Goal: Task Accomplishment & Management: Use online tool/utility

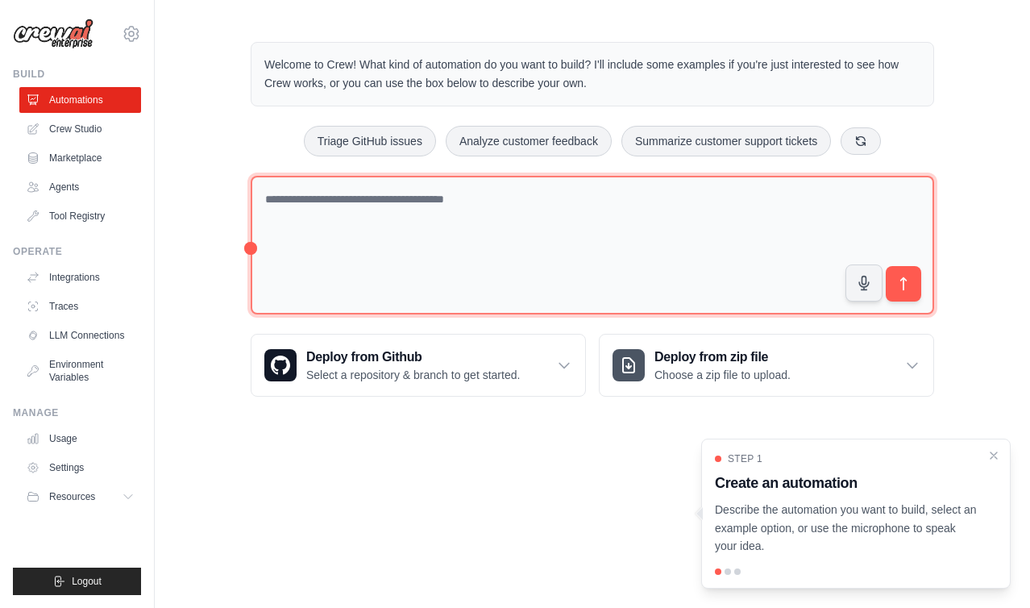
click at [502, 247] on textarea at bounding box center [592, 245] width 683 height 139
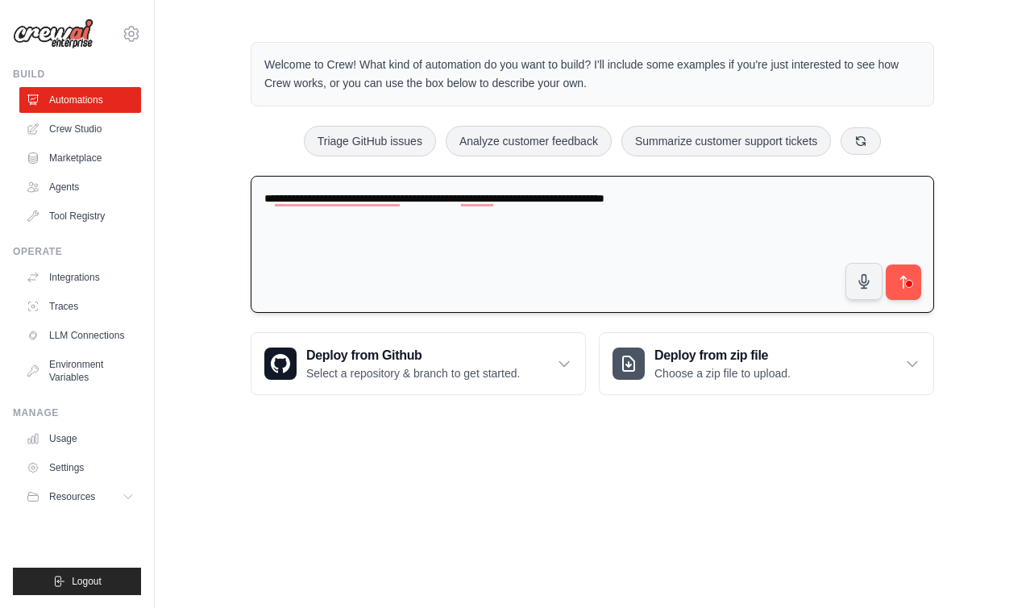
type textarea "**********"
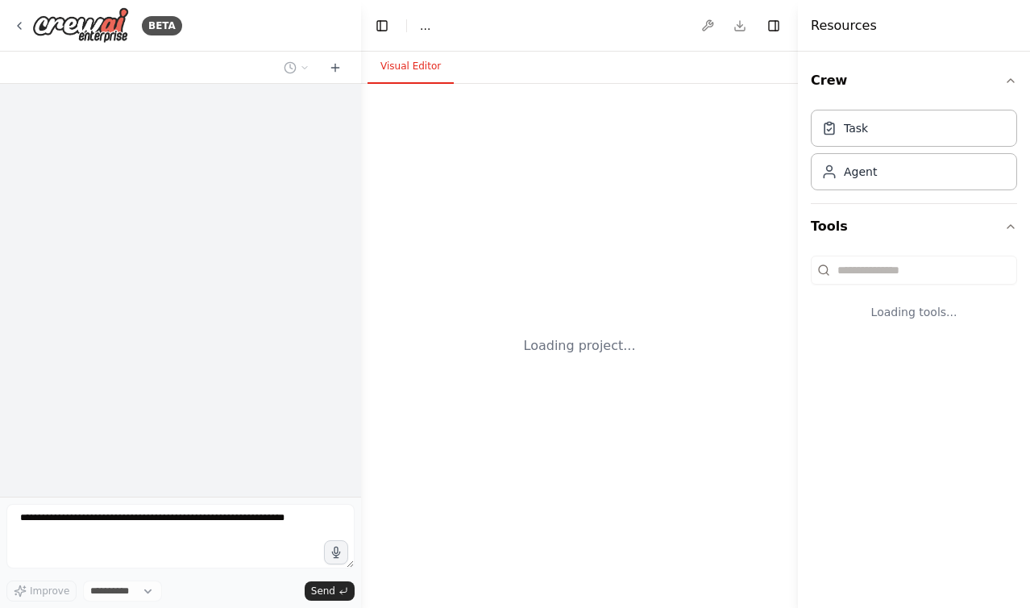
select select "****"
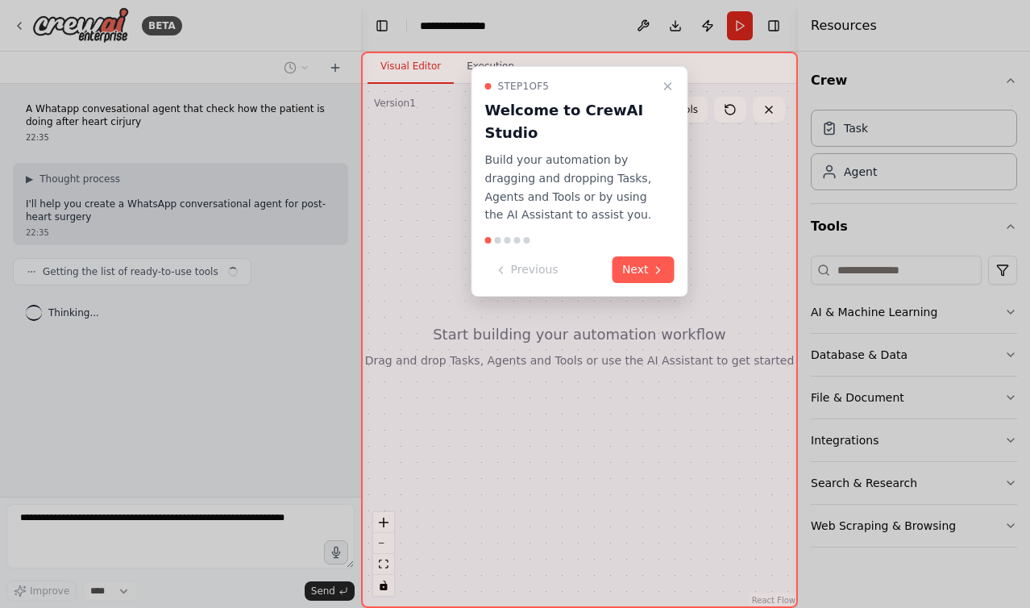
drag, startPoint x: 482, startPoint y: 159, endPoint x: 650, endPoint y: 206, distance: 174.2
click at [650, 206] on div "Step 1 of 5 Welcome to CrewAI Studio Build your automation by dragging and drop…" at bounding box center [579, 181] width 217 height 230
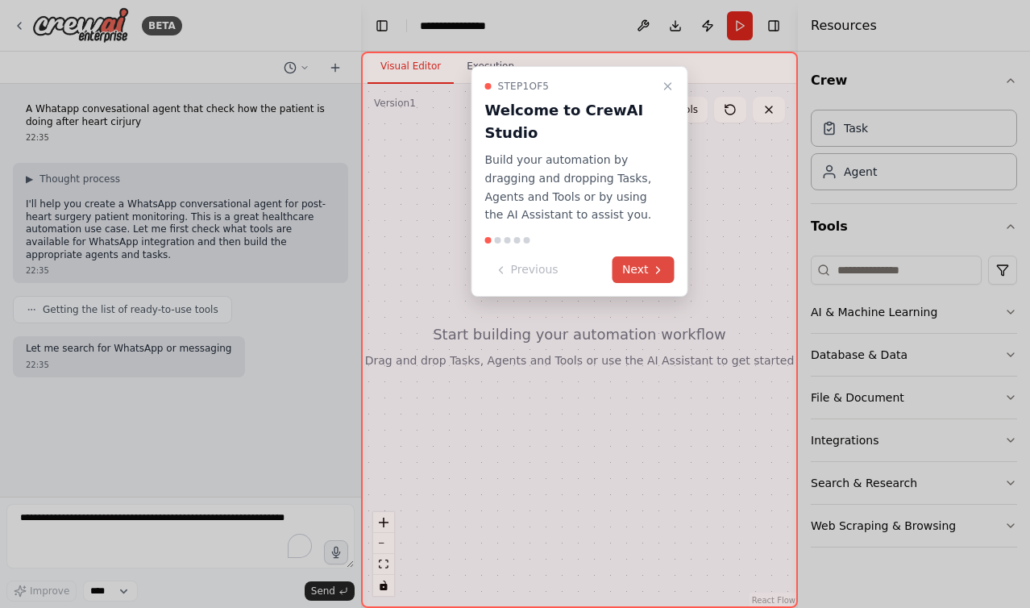
click at [642, 261] on button "Next" at bounding box center [644, 269] width 62 height 27
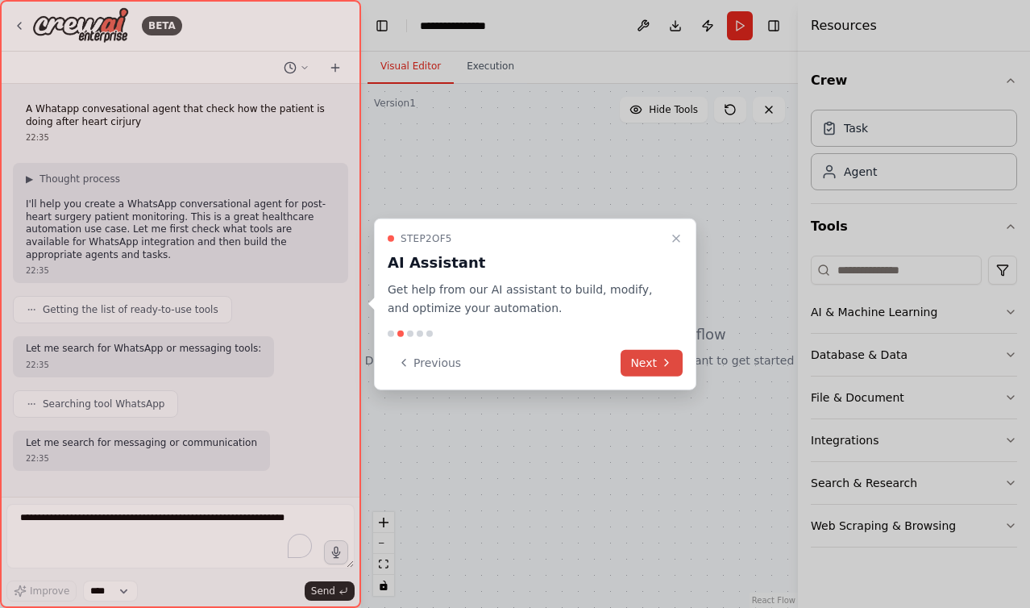
scroll to position [81, 0]
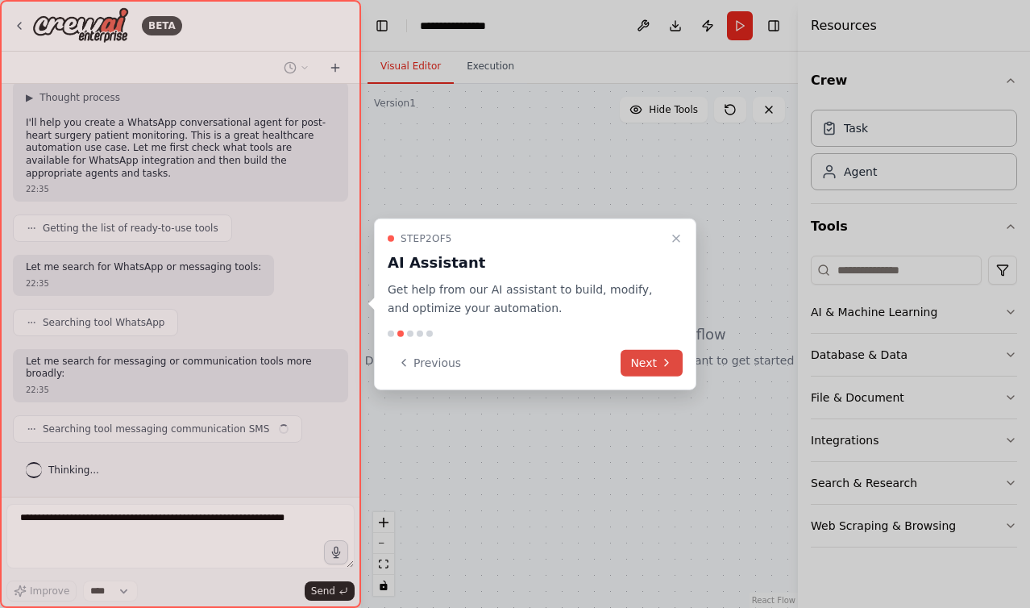
click at [659, 355] on button "Next" at bounding box center [652, 362] width 62 height 27
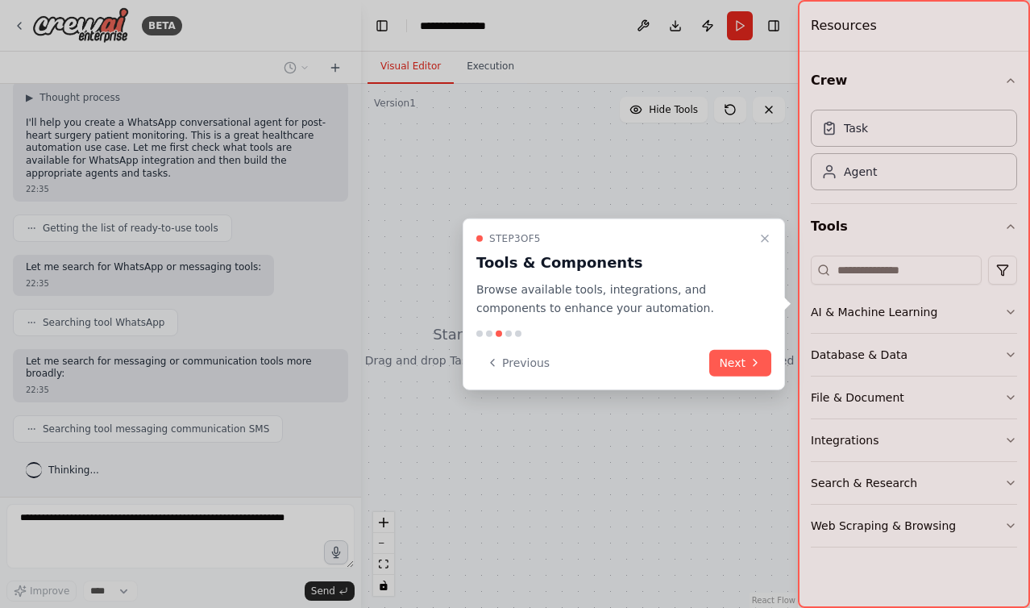
click at [765, 377] on div "Step 3 of 5 Tools & Components Browse available tools, integrations, and compon…" at bounding box center [624, 304] width 322 height 172
click at [750, 360] on icon at bounding box center [755, 362] width 13 height 13
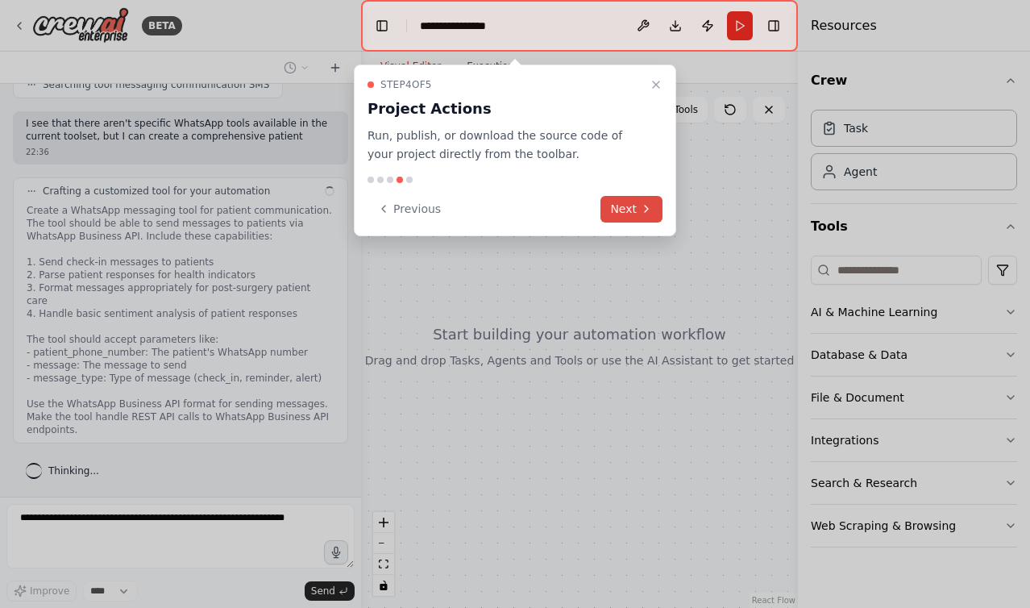
click at [627, 201] on button "Next" at bounding box center [631, 209] width 62 height 27
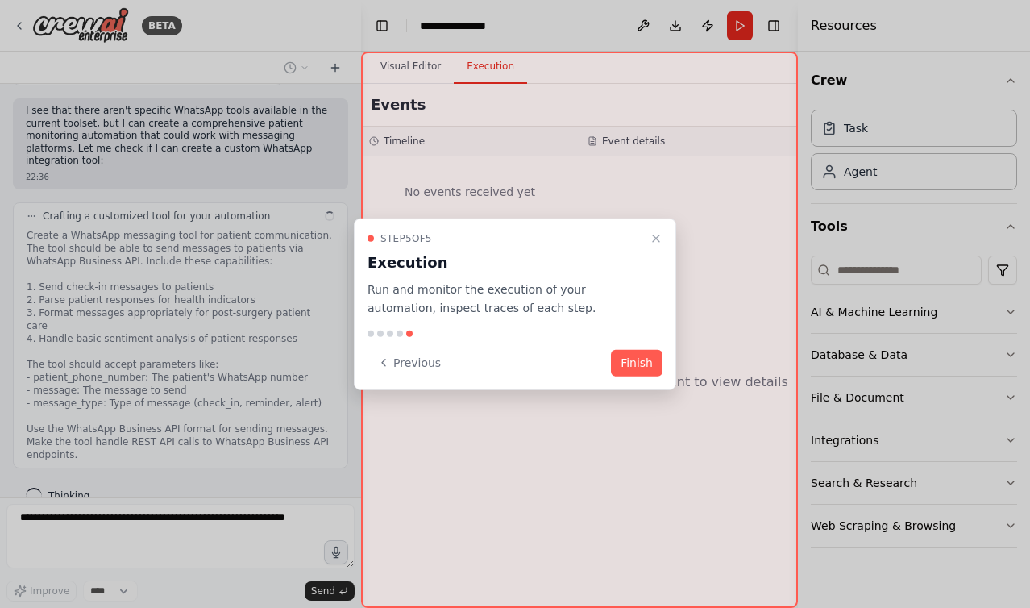
scroll to position [451, 0]
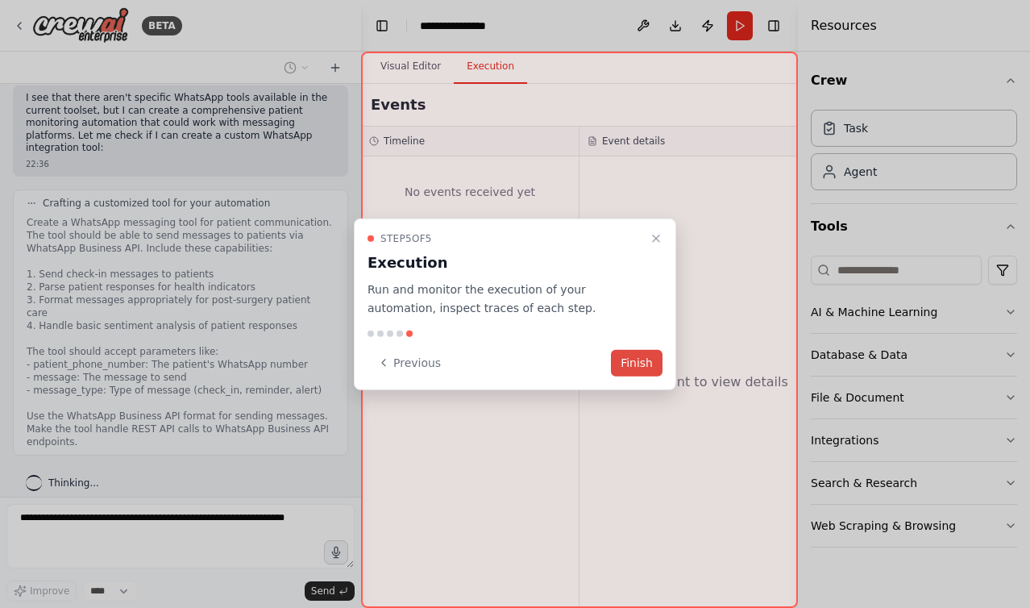
click at [630, 358] on button "Finish" at bounding box center [637, 362] width 52 height 27
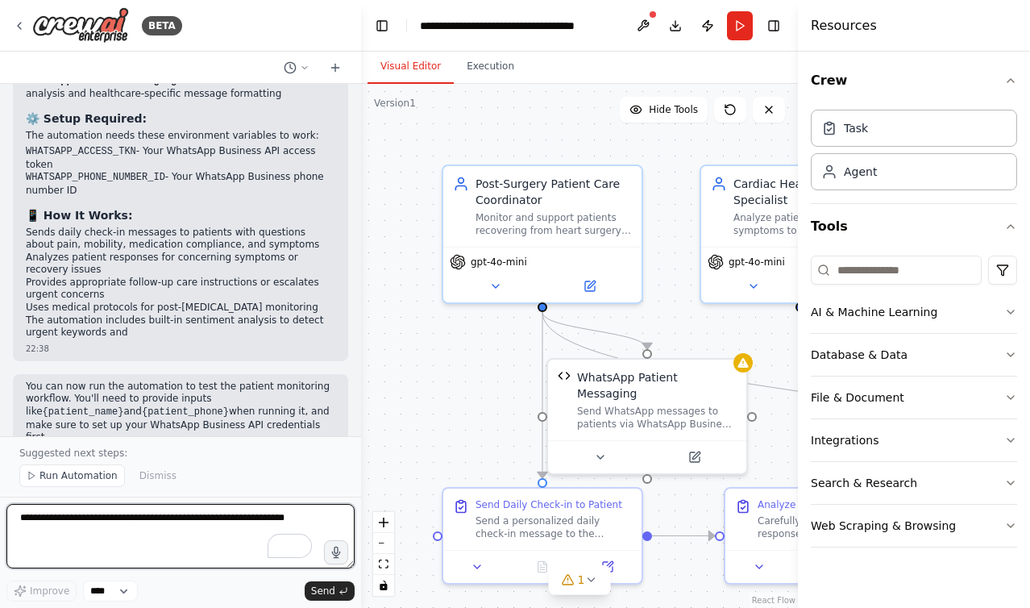
scroll to position [1972, 0]
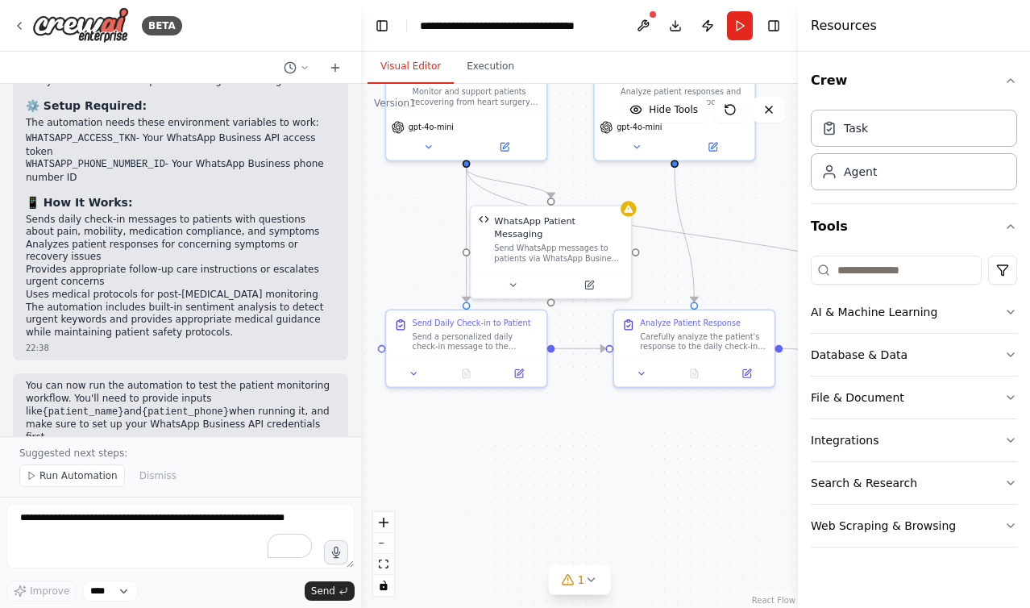
drag, startPoint x: 448, startPoint y: 420, endPoint x: 399, endPoint y: 293, distance: 135.7
click at [399, 293] on div ".deletable-edge-delete-btn { width: 20px; height: 20px; border: 0px solid #ffff…" at bounding box center [579, 346] width 437 height 524
click at [418, 370] on icon at bounding box center [414, 372] width 10 height 10
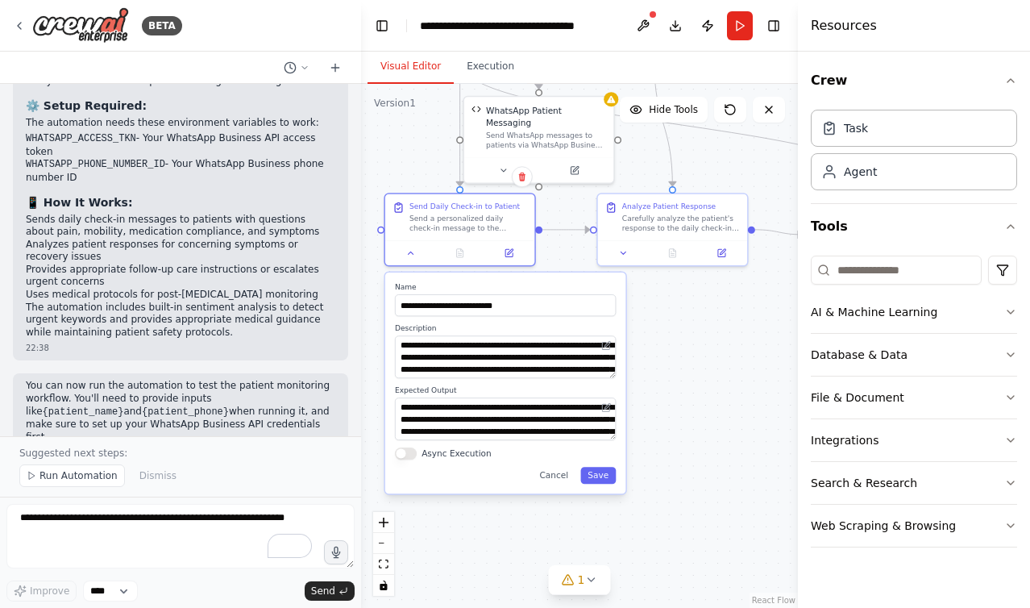
drag, startPoint x: 650, startPoint y: 508, endPoint x: 642, endPoint y: 359, distance: 148.5
click at [642, 359] on div ".deletable-edge-delete-btn { width: 20px; height: 20px; border: 0px solid #ffff…" at bounding box center [579, 346] width 437 height 524
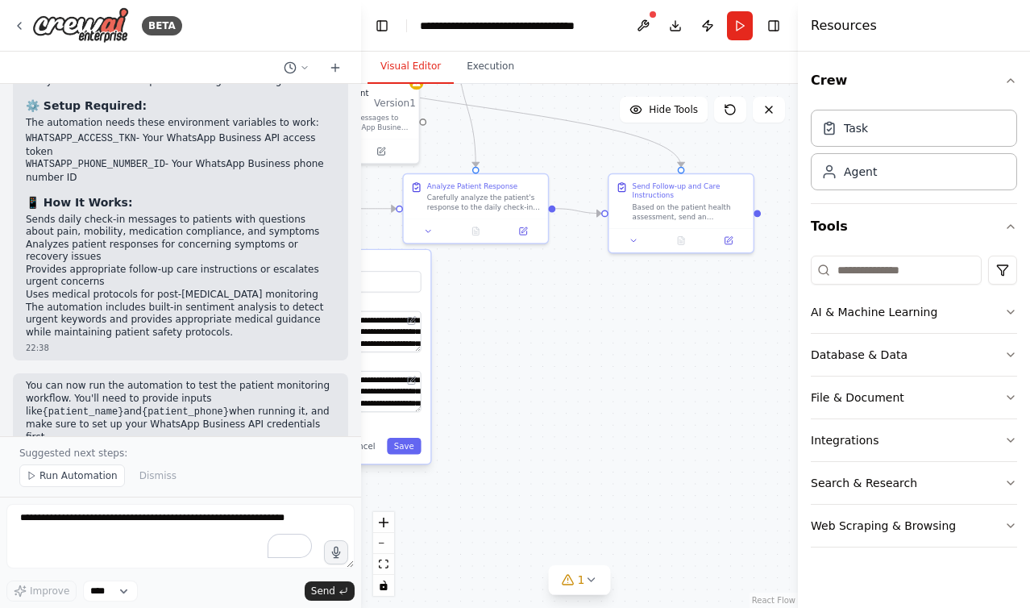
drag, startPoint x: 685, startPoint y: 322, endPoint x: 496, endPoint y: 319, distance: 189.4
click at [496, 319] on div ".deletable-edge-delete-btn { width: 20px; height: 20px; border: 0px solid #ffff…" at bounding box center [579, 346] width 437 height 524
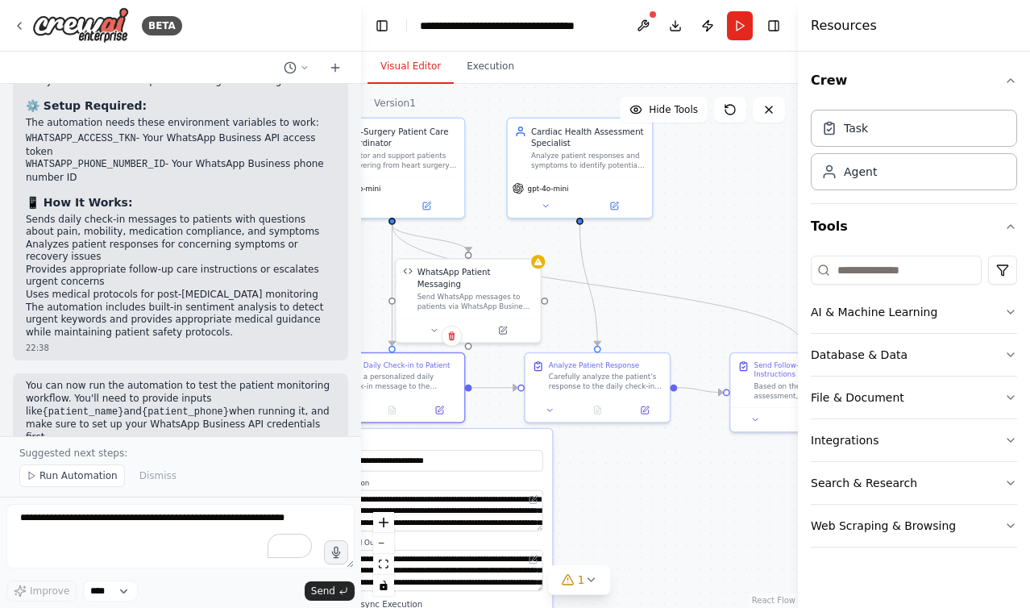
drag, startPoint x: 496, startPoint y: 319, endPoint x: 619, endPoint y: 496, distance: 216.0
click at [619, 496] on div ".deletable-edge-delete-btn { width: 20px; height: 20px; border: 0px solid #ffff…" at bounding box center [579, 346] width 437 height 524
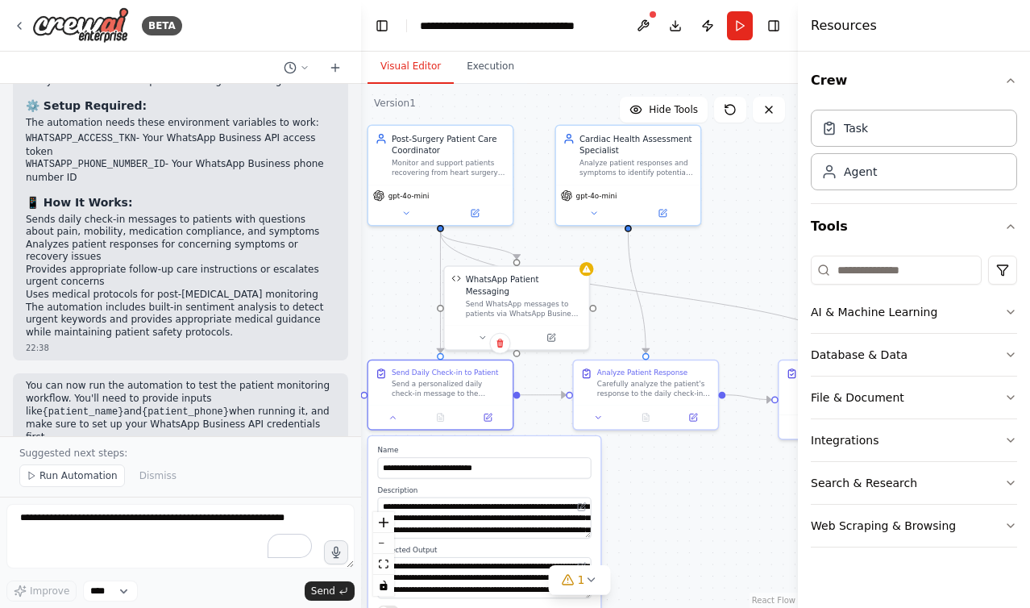
drag, startPoint x: 619, startPoint y: 496, endPoint x: 668, endPoint y: 502, distance: 49.5
click at [668, 502] on div ".deletable-edge-delete-btn { width: 20px; height: 20px; border: 0px solid #ffff…" at bounding box center [579, 346] width 437 height 524
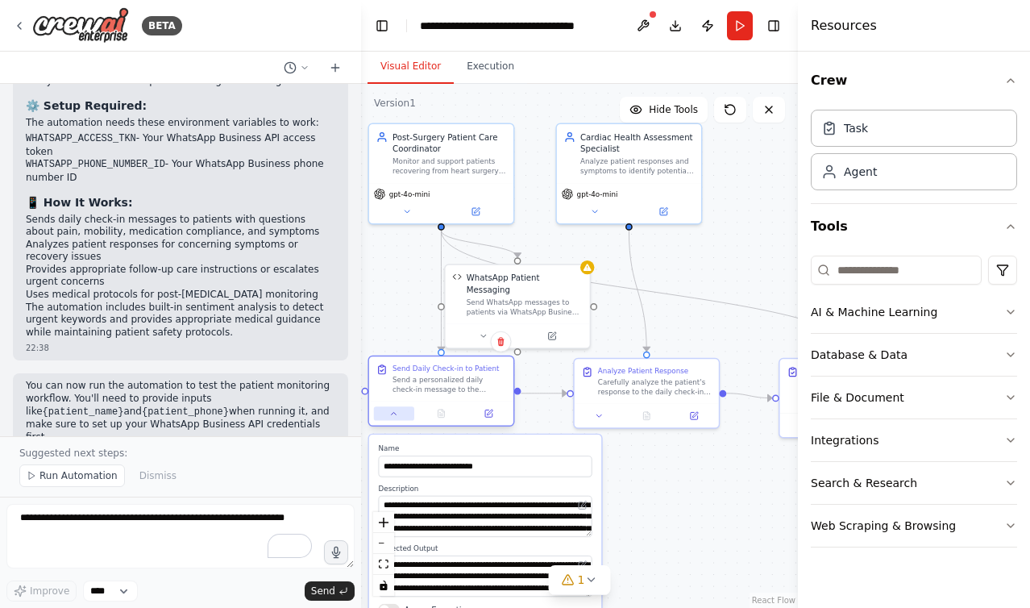
click at [384, 411] on button at bounding box center [394, 413] width 40 height 14
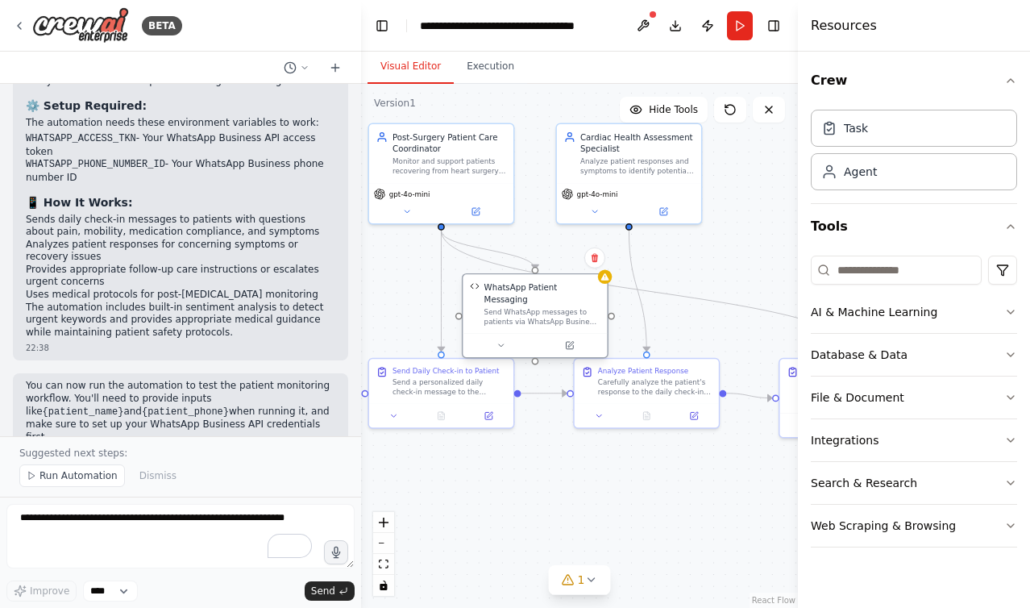
drag, startPoint x: 479, startPoint y: 313, endPoint x: 499, endPoint y: 319, distance: 21.2
click at [499, 319] on div "WhatsApp Patient Messaging Send WhatsApp messages to patients via WhatsApp Busi…" at bounding box center [535, 315] width 147 height 85
click at [741, 31] on button "Run" at bounding box center [740, 25] width 26 height 29
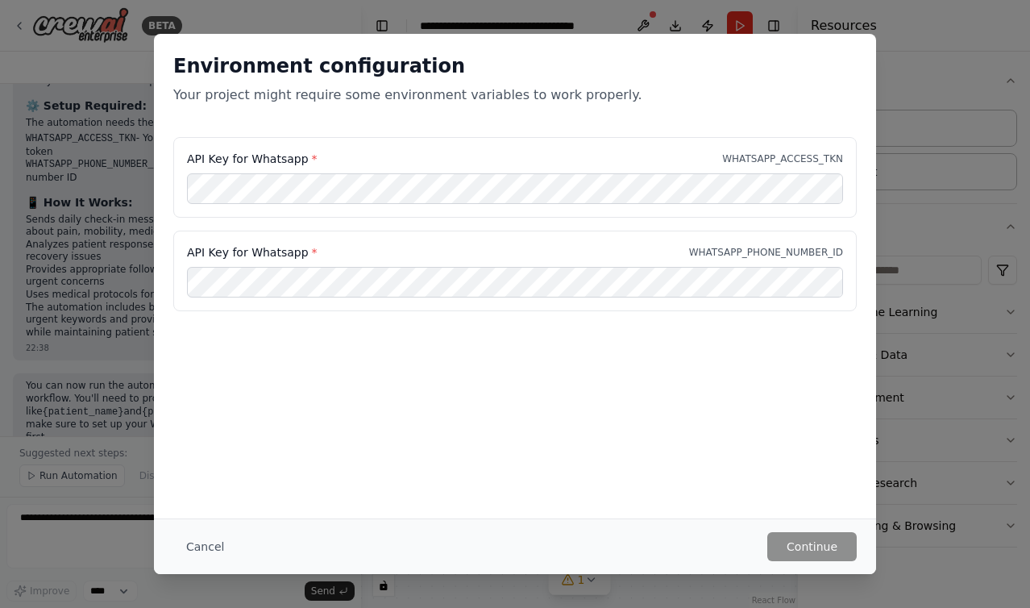
click at [106, 193] on div "Environment configuration Your project might require some environment variables…" at bounding box center [515, 304] width 1030 height 608
click at [206, 538] on button "Cancel" at bounding box center [205, 546] width 64 height 29
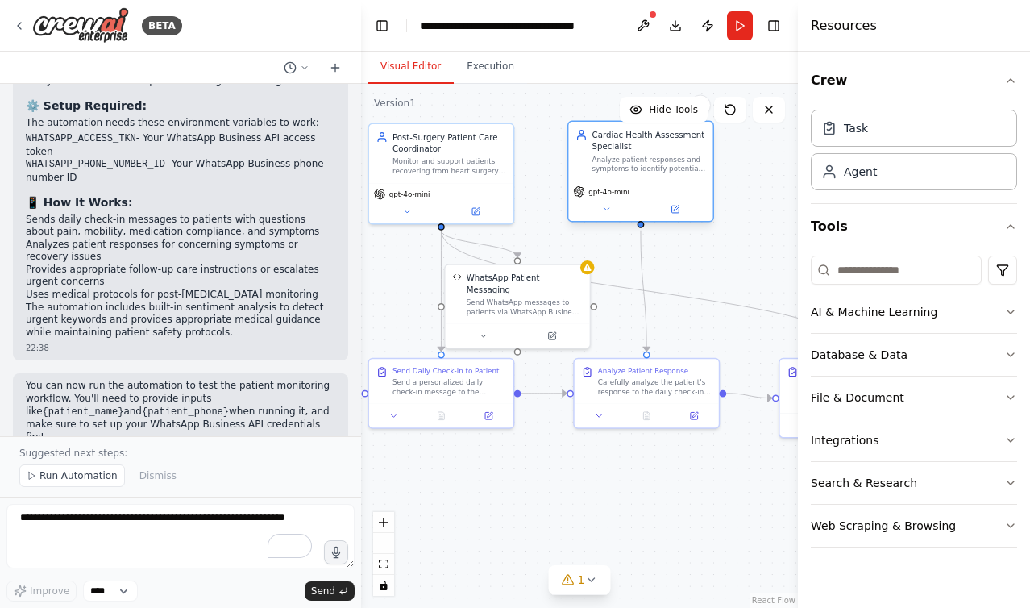
drag, startPoint x: 579, startPoint y: 217, endPoint x: 600, endPoint y: 218, distance: 21.0
click at [600, 218] on div "gpt-4o-mini" at bounding box center [640, 201] width 144 height 40
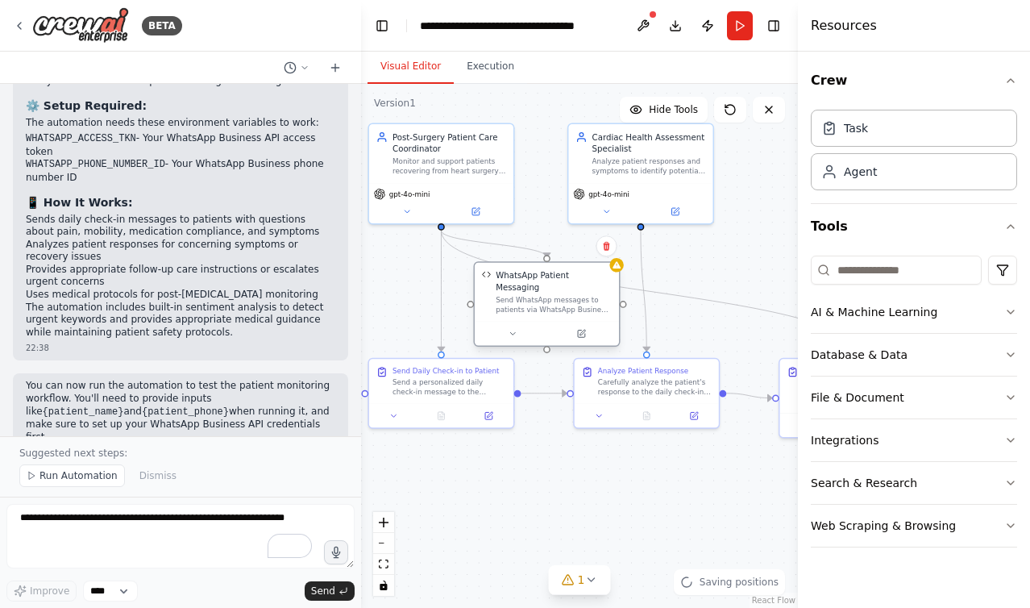
drag, startPoint x: 510, startPoint y: 304, endPoint x: 528, endPoint y: 303, distance: 17.7
click at [528, 304] on div "WhatsApp Patient Messaging Send WhatsApp messages to patients via WhatsApp Busi…" at bounding box center [547, 292] width 144 height 59
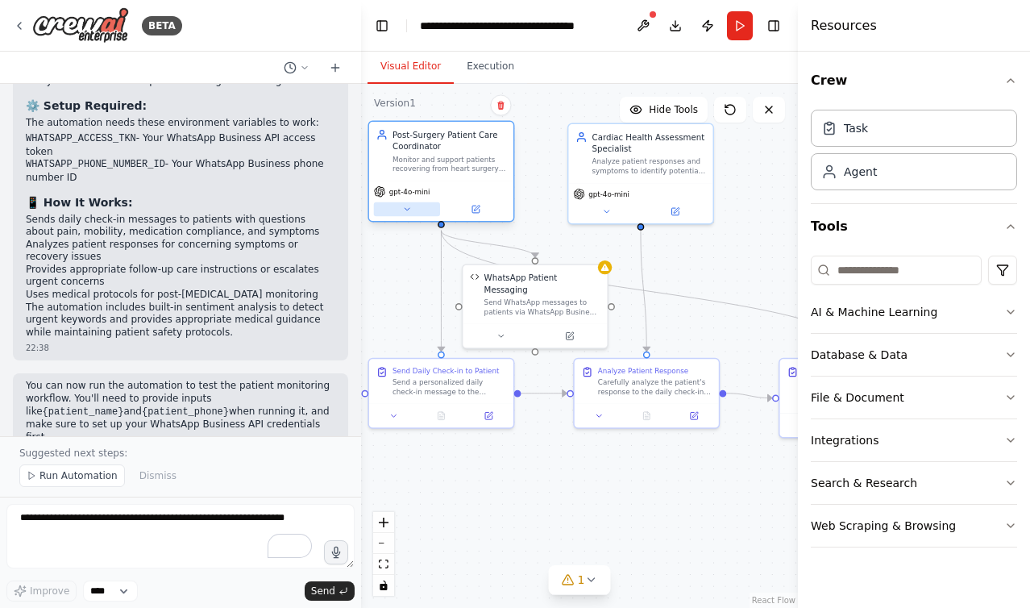
click at [402, 212] on icon at bounding box center [407, 210] width 10 height 10
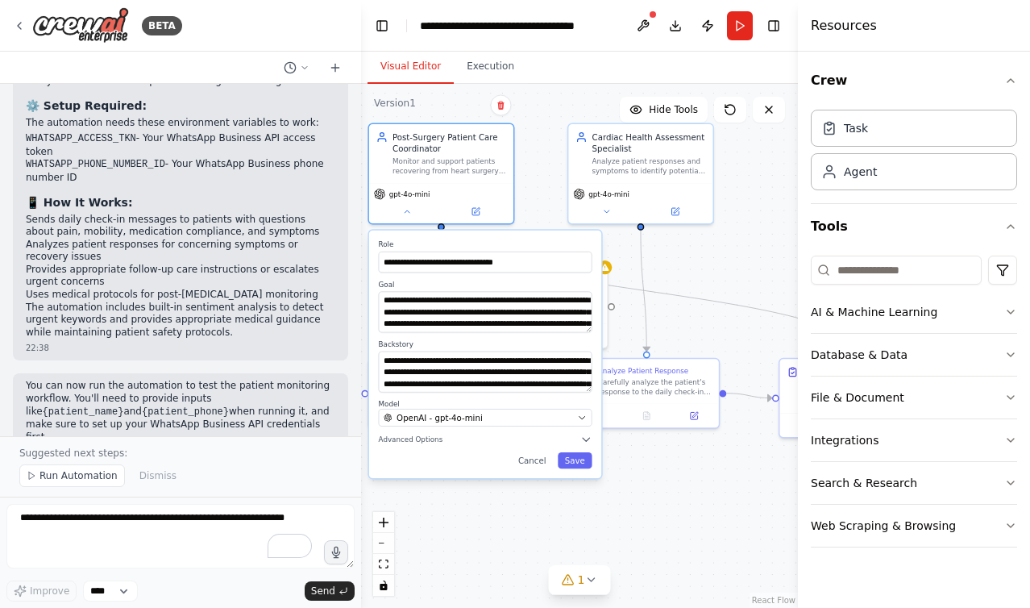
click at [505, 496] on div ".deletable-edge-delete-btn { width: 20px; height: 20px; border: 0px solid #ffff…" at bounding box center [579, 346] width 437 height 524
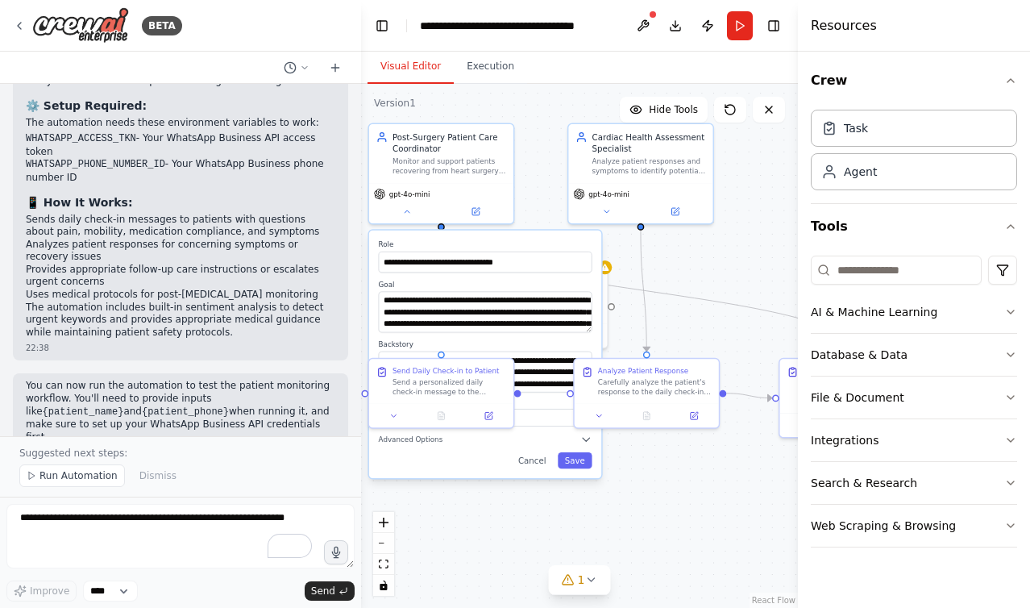
click at [495, 524] on div ".deletable-edge-delete-btn { width: 20px; height: 20px; border: 0px solid #ffff…" at bounding box center [579, 346] width 437 height 524
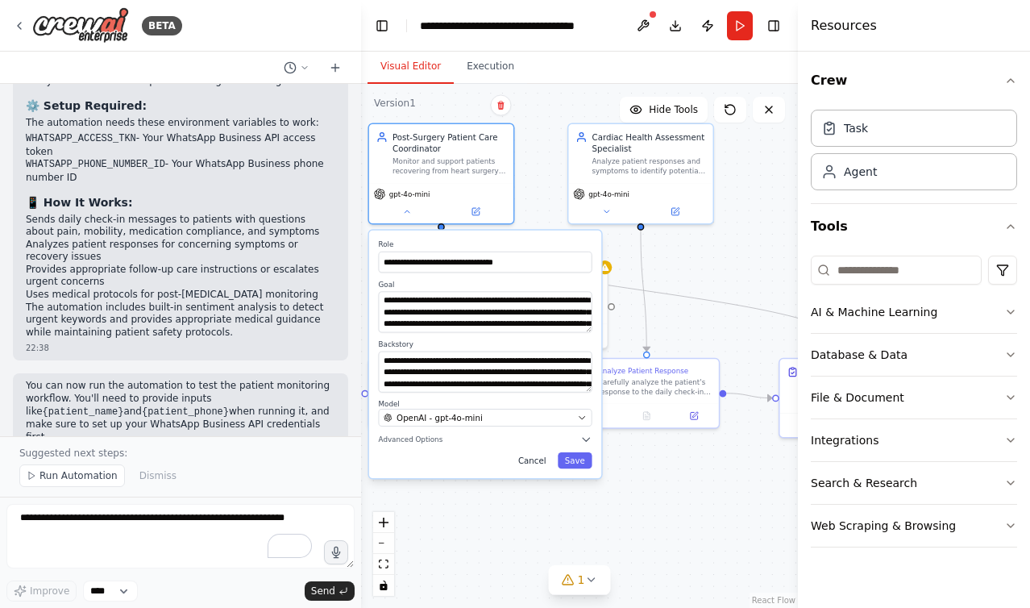
click at [538, 467] on button "Cancel" at bounding box center [532, 460] width 42 height 16
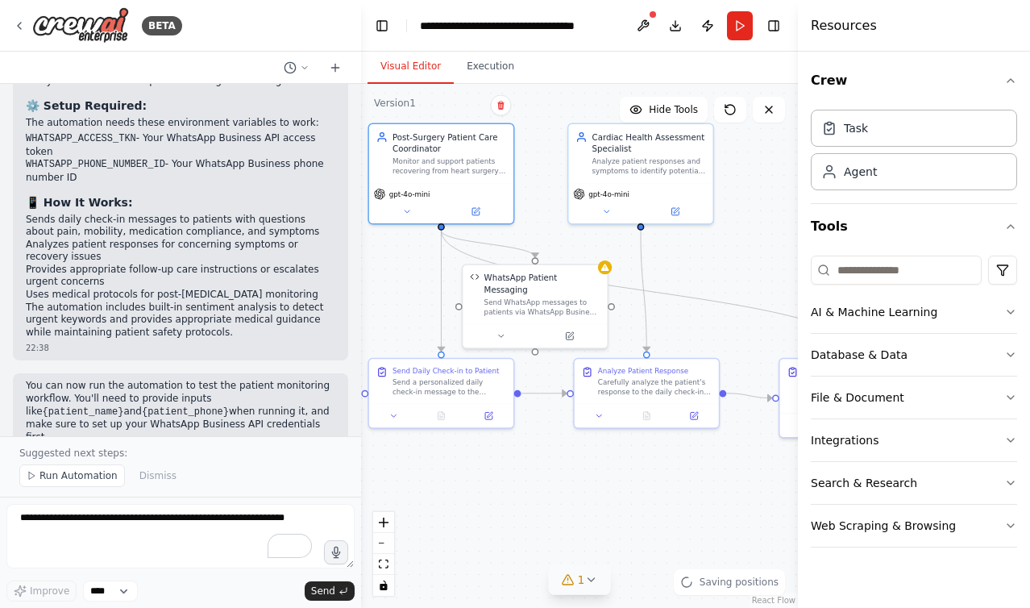
click at [568, 583] on icon at bounding box center [568, 579] width 13 height 13
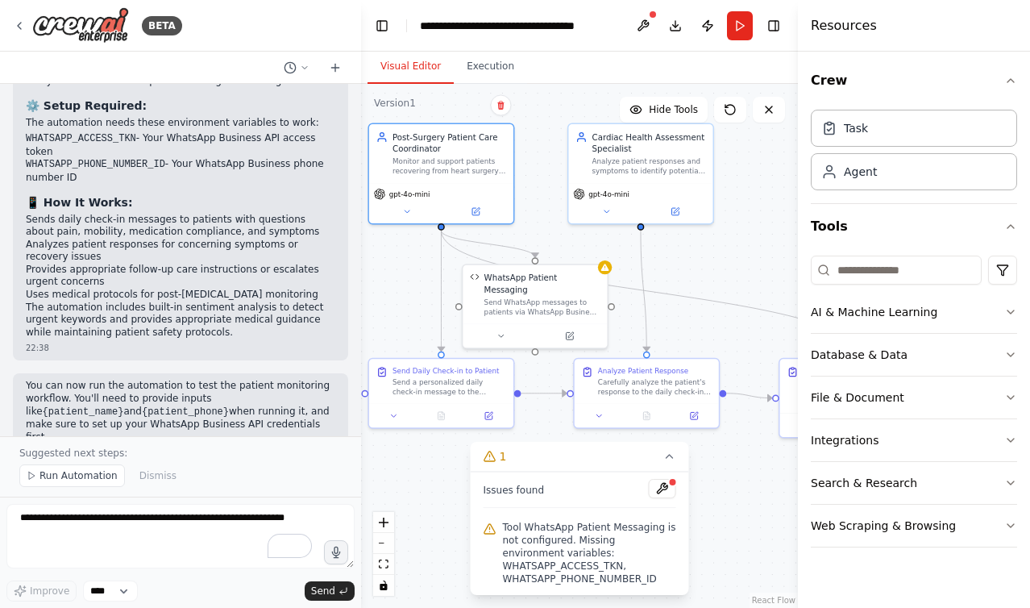
click at [444, 488] on div ".deletable-edge-delete-btn { width: 20px; height: 20px; border: 0px solid #ffff…" at bounding box center [579, 346] width 437 height 524
click at [853, 485] on button "Search & Research" at bounding box center [914, 483] width 206 height 42
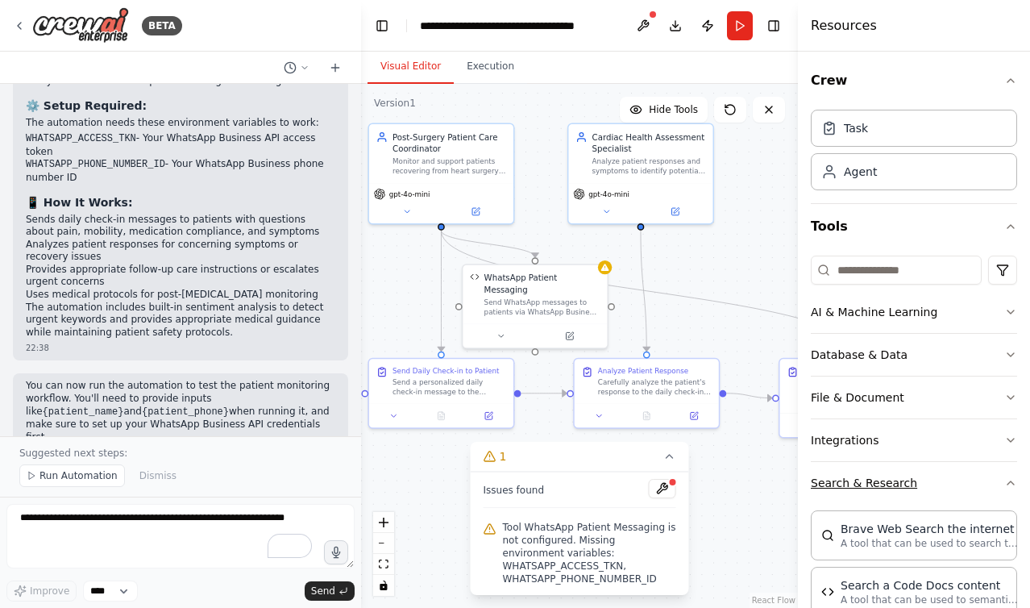
click at [853, 481] on button "Search & Research" at bounding box center [914, 483] width 206 height 42
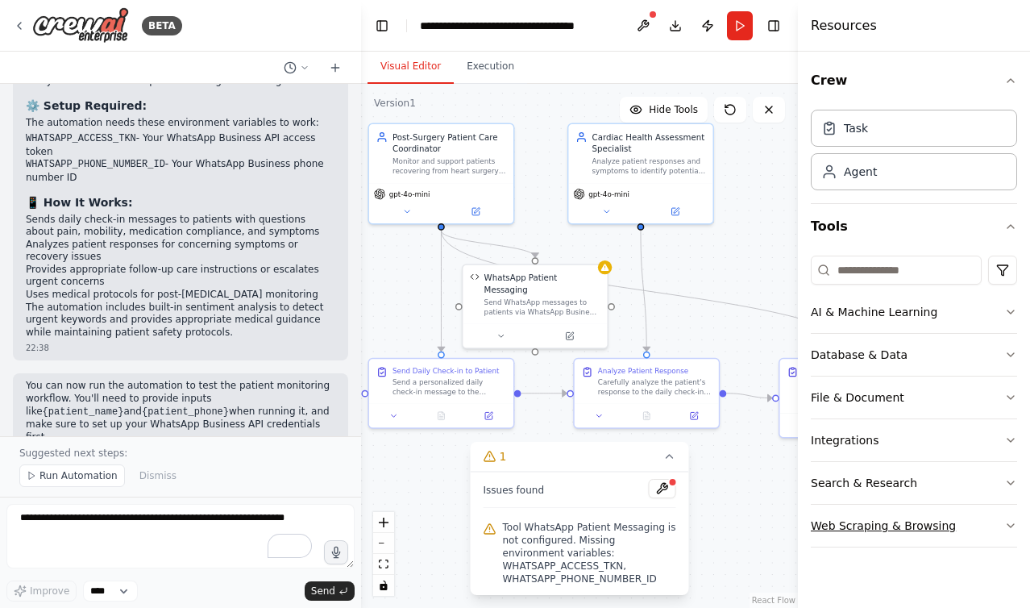
click at [855, 519] on button "Web Scraping & Browsing" at bounding box center [914, 526] width 206 height 42
click at [848, 305] on button "AI & Machine Learning" at bounding box center [914, 312] width 206 height 42
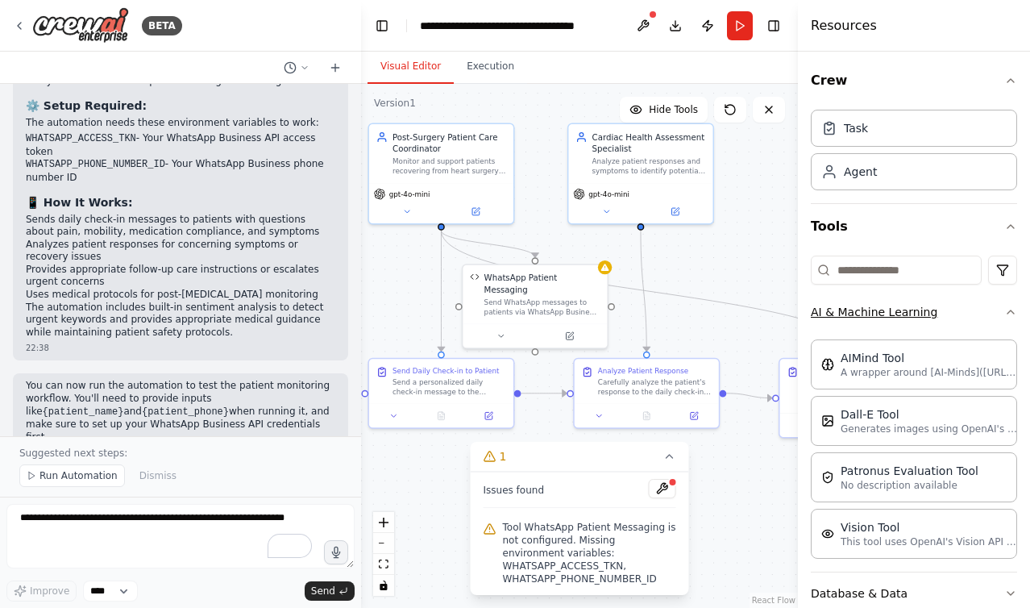
click at [848, 305] on button "AI & Machine Learning" at bounding box center [914, 312] width 206 height 42
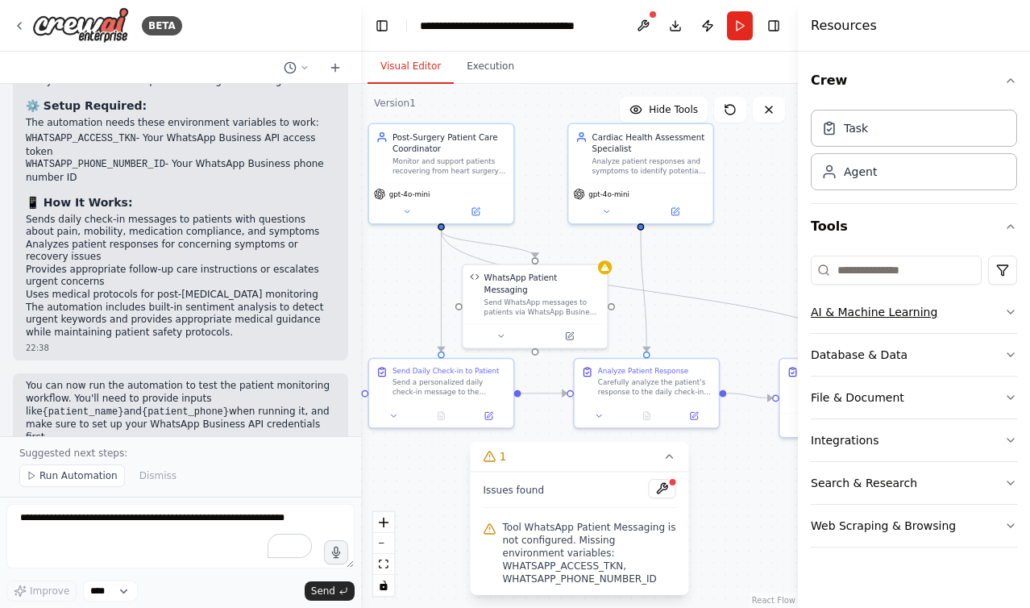
click at [848, 305] on button "AI & Machine Learning" at bounding box center [914, 312] width 206 height 42
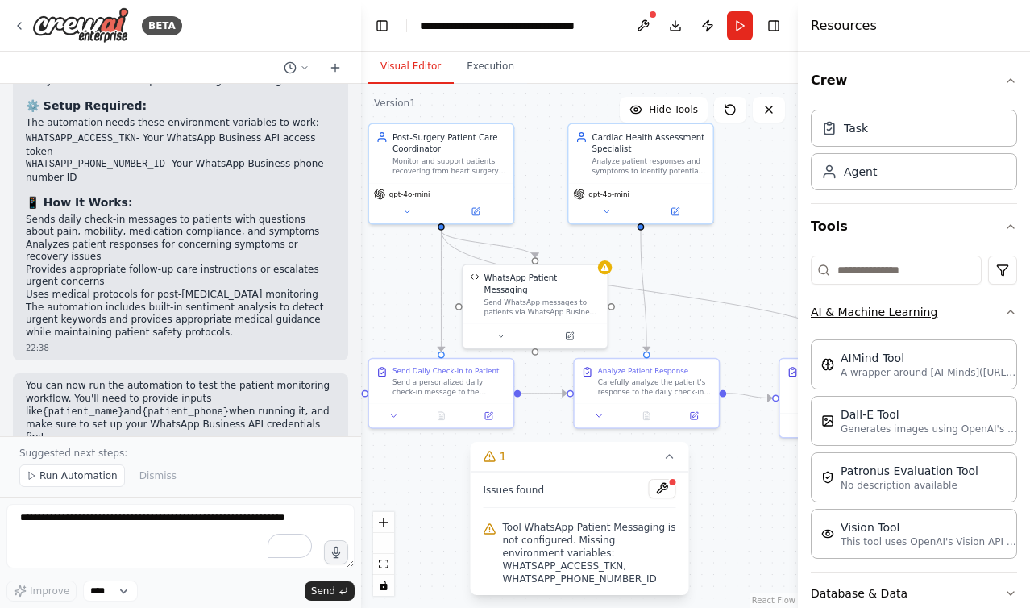
click at [848, 305] on button "AI & Machine Learning" at bounding box center [914, 312] width 206 height 42
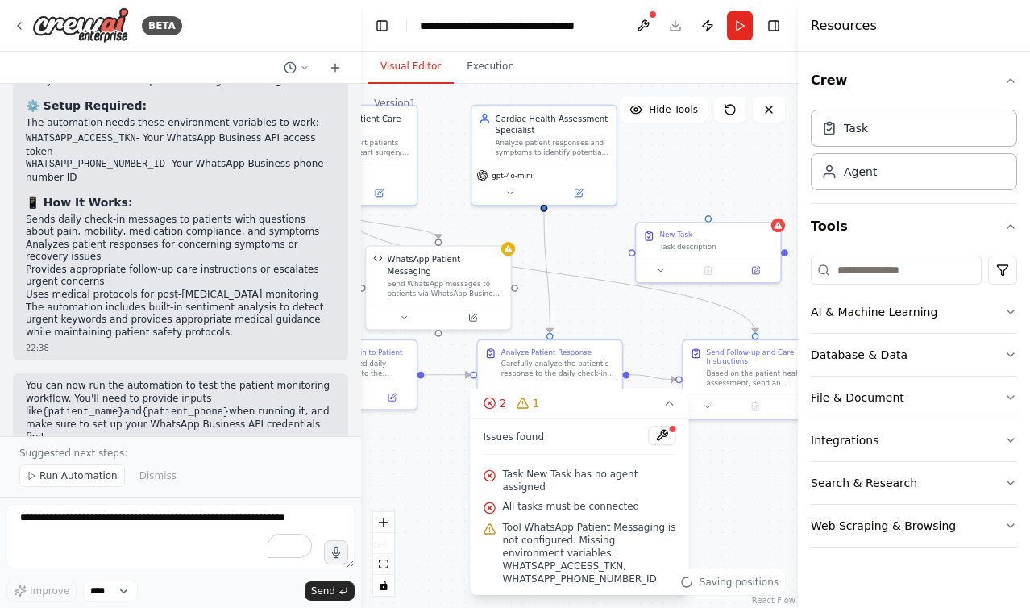
drag, startPoint x: 692, startPoint y: 251, endPoint x: 596, endPoint y: 233, distance: 98.5
click at [596, 233] on div ".deletable-edge-delete-btn { width: 20px; height: 20px; border: 0px solid #ffff…" at bounding box center [579, 346] width 437 height 524
click at [654, 263] on button at bounding box center [661, 268] width 40 height 14
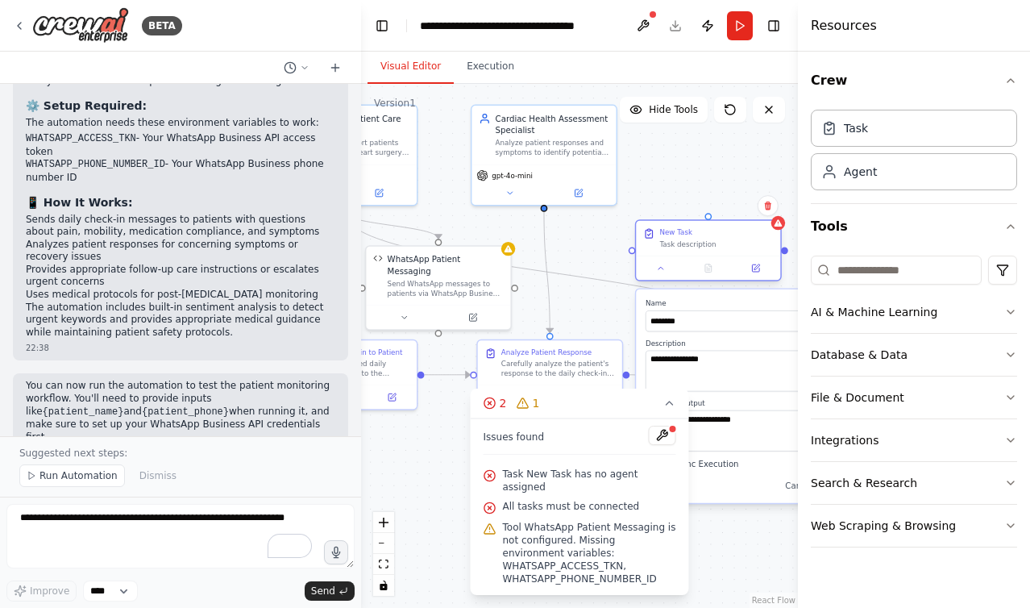
click at [668, 241] on div "Task description" at bounding box center [716, 244] width 114 height 10
click at [766, 202] on icon at bounding box center [768, 205] width 6 height 9
click at [740, 199] on button "Confirm" at bounding box center [722, 205] width 57 height 19
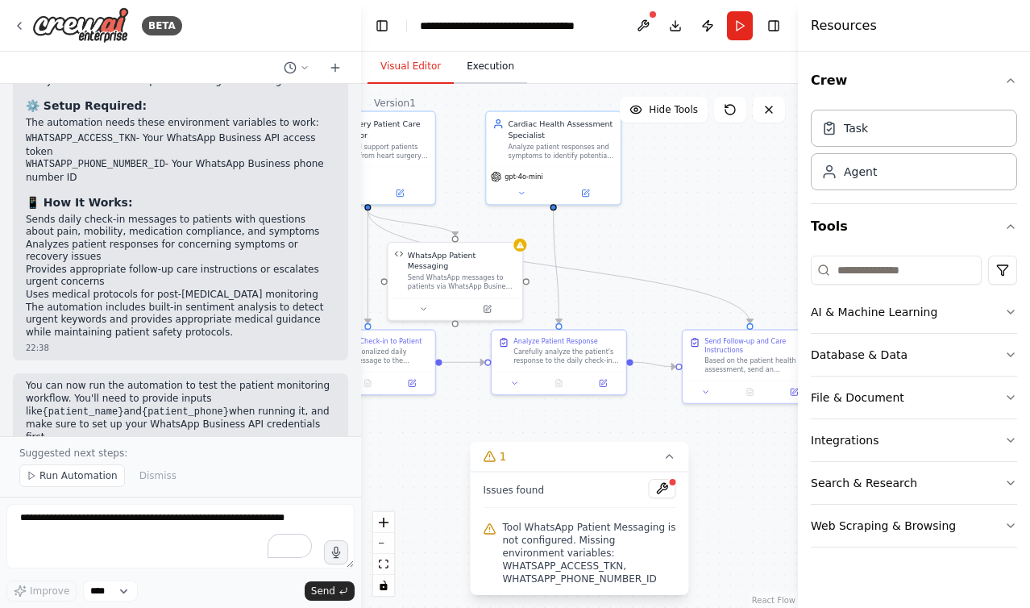
click at [487, 59] on button "Execution" at bounding box center [490, 67] width 73 height 34
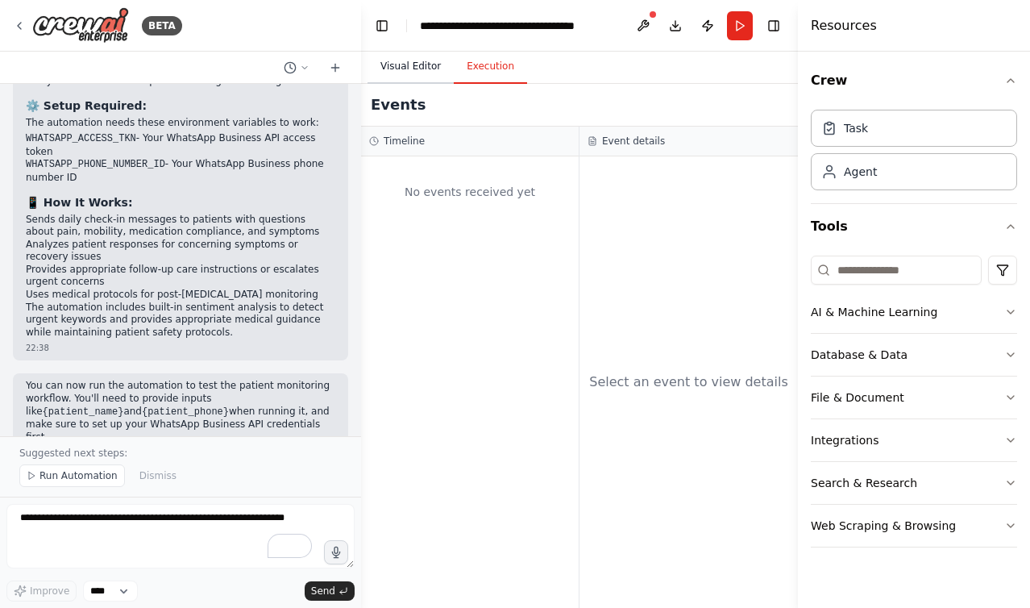
click at [399, 65] on button "Visual Editor" at bounding box center [411, 67] width 86 height 34
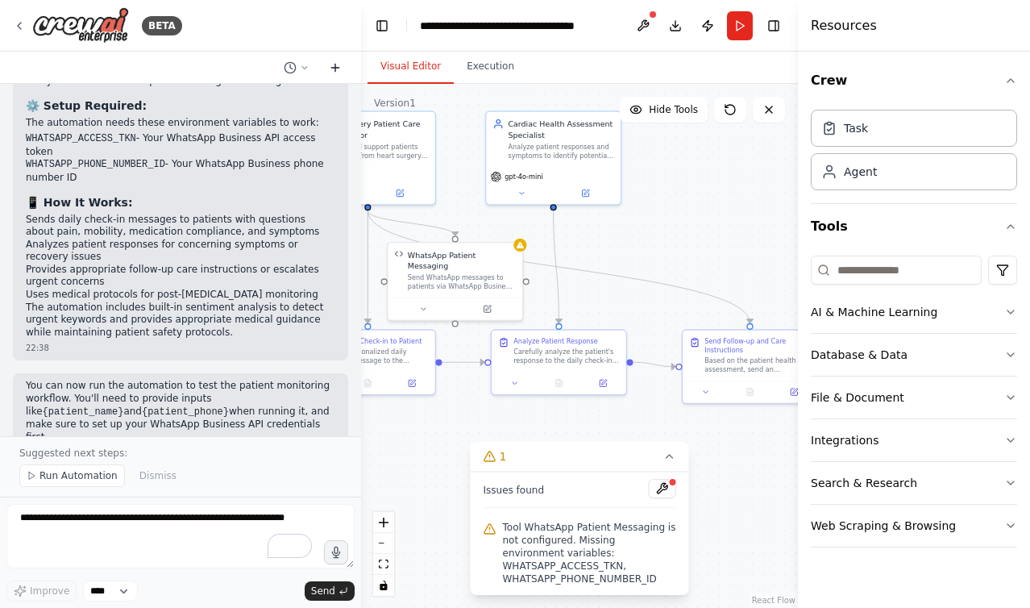
click at [332, 68] on icon at bounding box center [334, 68] width 7 height 0
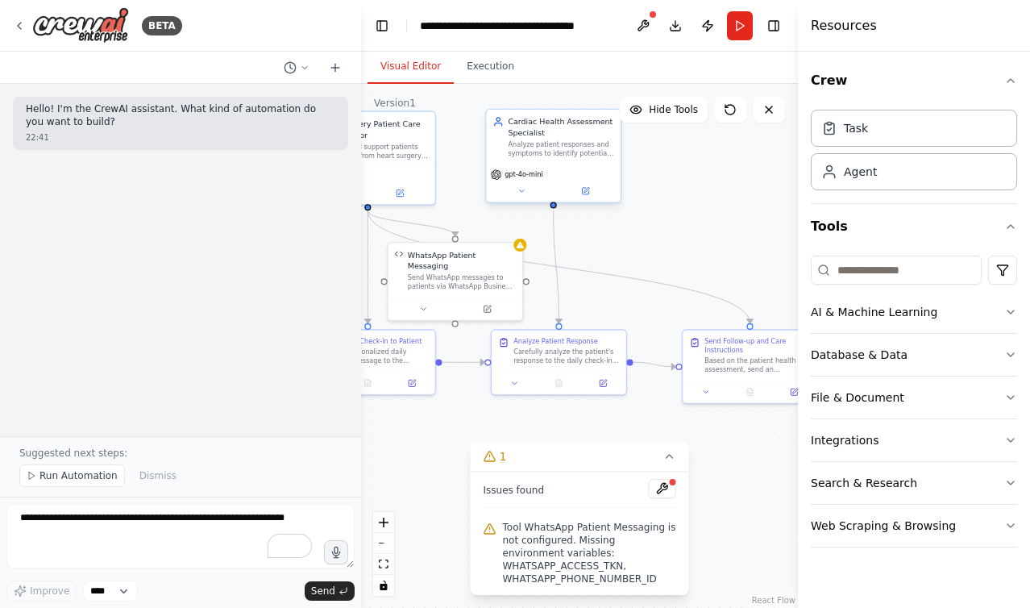
click at [485, 145] on div "Cardiac Health Assessment Specialist Analyze patient responses and symptoms to …" at bounding box center [553, 156] width 136 height 94
click at [629, 157] on div ".deletable-edge-delete-btn { width: 20px; height: 20px; border: 0px solid #ffff…" at bounding box center [579, 346] width 437 height 524
click at [110, 13] on img at bounding box center [80, 25] width 97 height 36
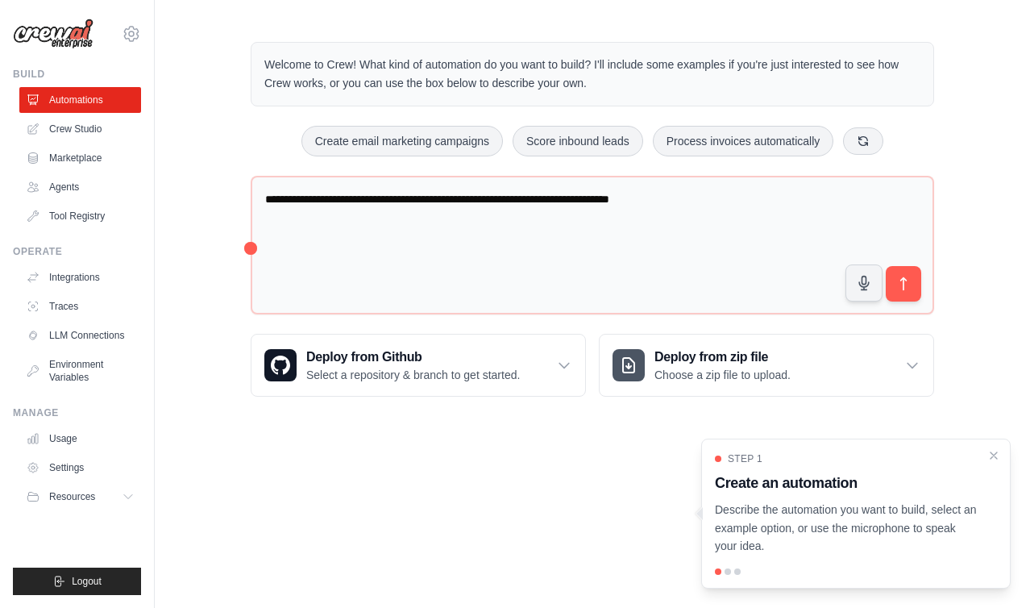
click at [70, 453] on ul "Usage Settings Resources Documentation Blog" at bounding box center [80, 468] width 122 height 84
click at [70, 463] on link "Settings" at bounding box center [82, 468] width 122 height 26
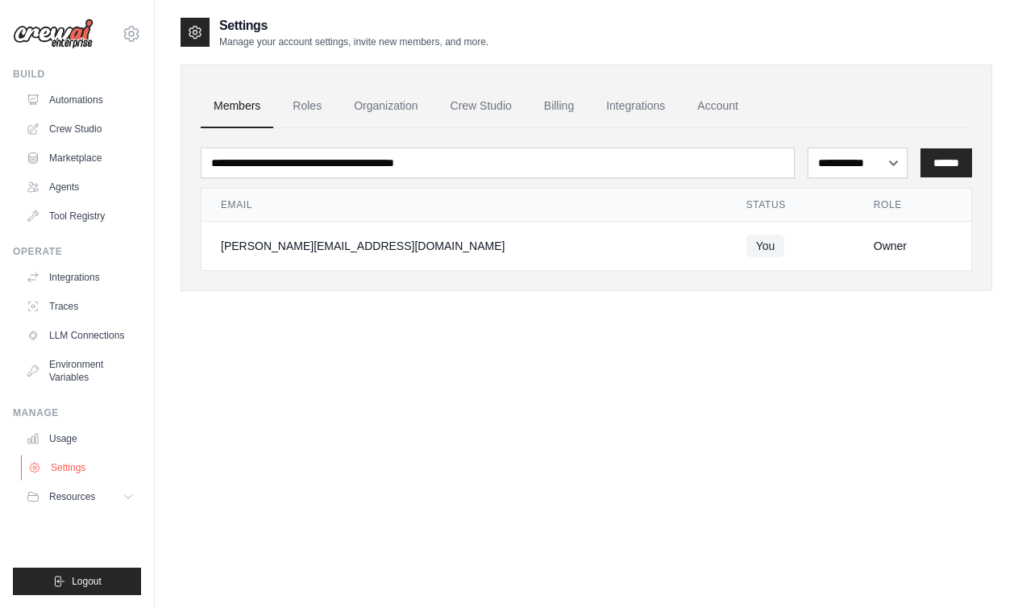
click at [83, 455] on link "Settings" at bounding box center [82, 468] width 122 height 26
click at [77, 438] on link "Usage" at bounding box center [82, 439] width 122 height 26
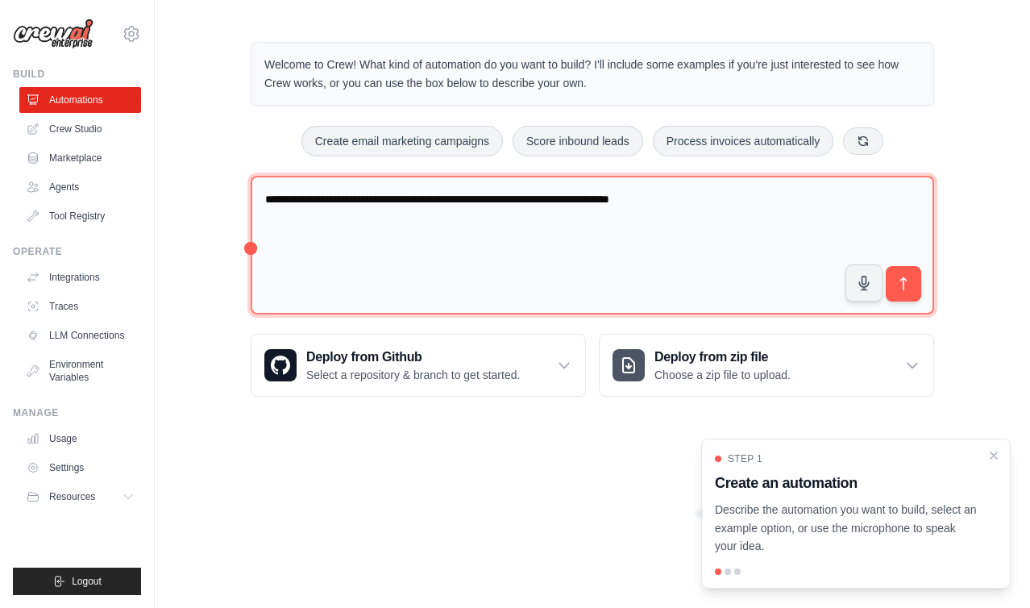
click at [425, 245] on textarea "**********" at bounding box center [592, 245] width 683 height 139
